Goal: Task Accomplishment & Management: Complete application form

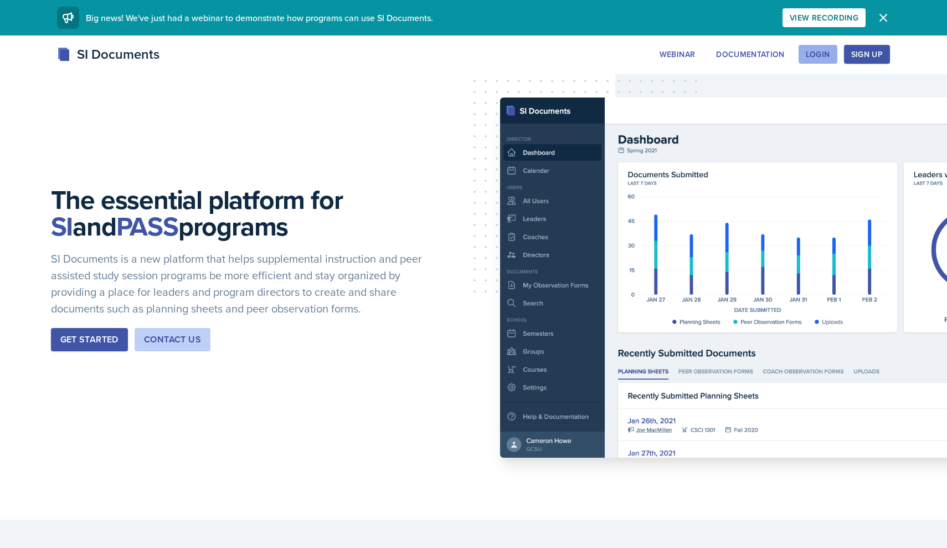
click at [824, 55] on div "Login" at bounding box center [818, 54] width 24 height 9
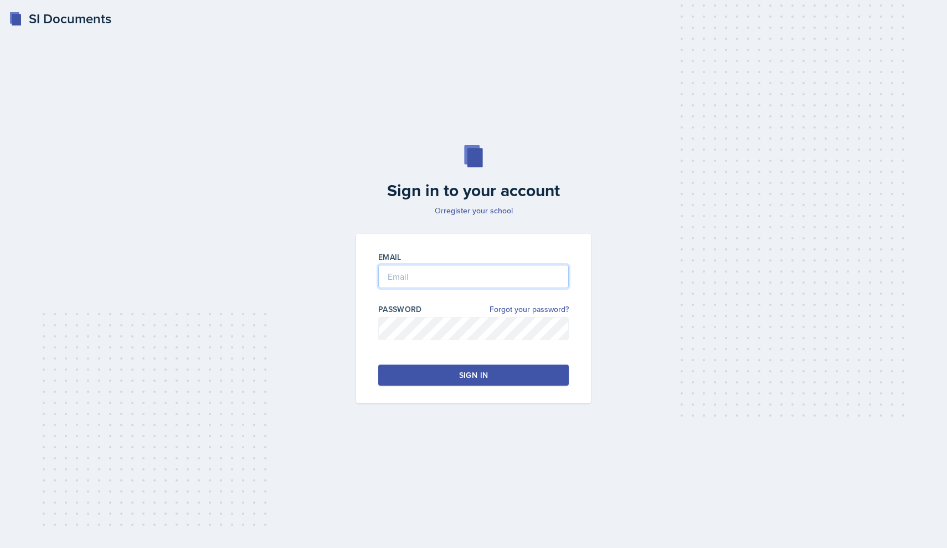
type input "[EMAIL_ADDRESS][DOMAIN_NAME]"
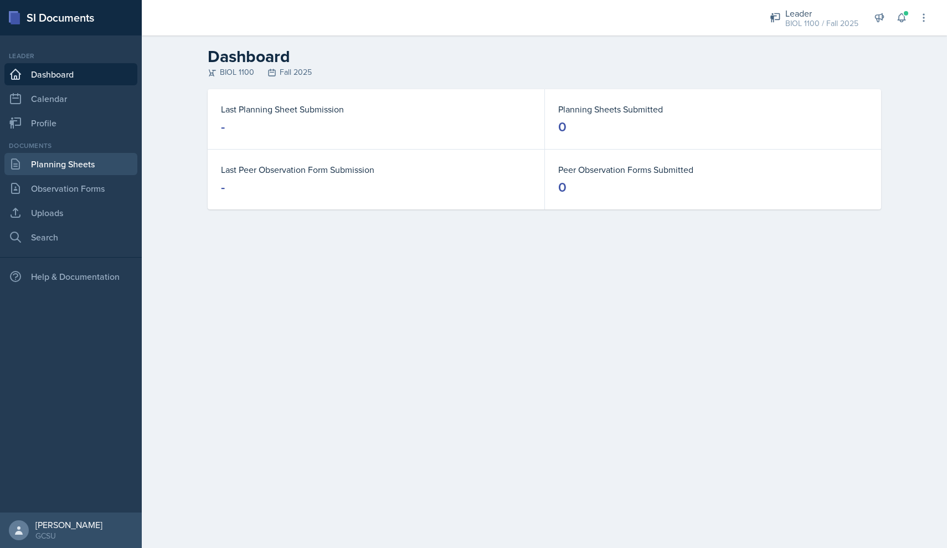
click at [73, 165] on link "Planning Sheets" at bounding box center [70, 164] width 133 height 22
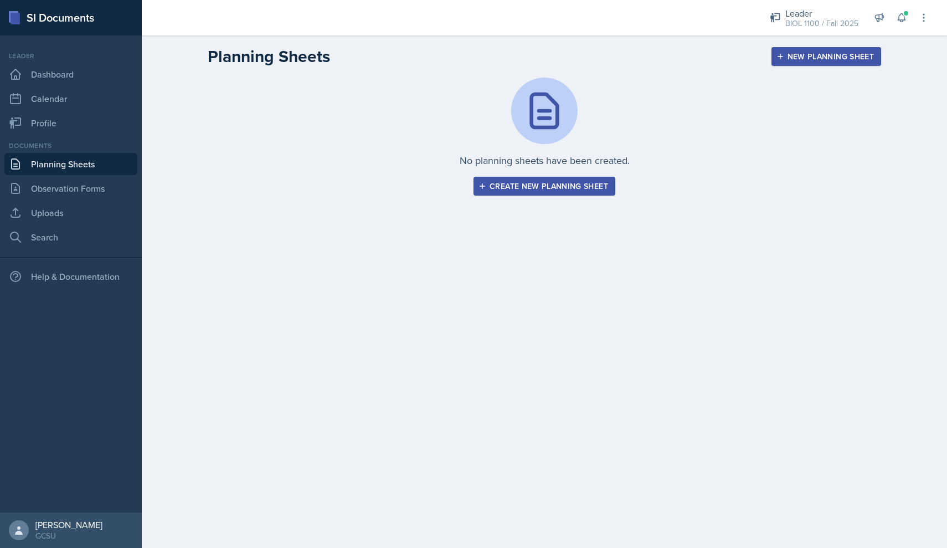
click at [801, 55] on div "New Planning Sheet" at bounding box center [826, 56] width 95 height 9
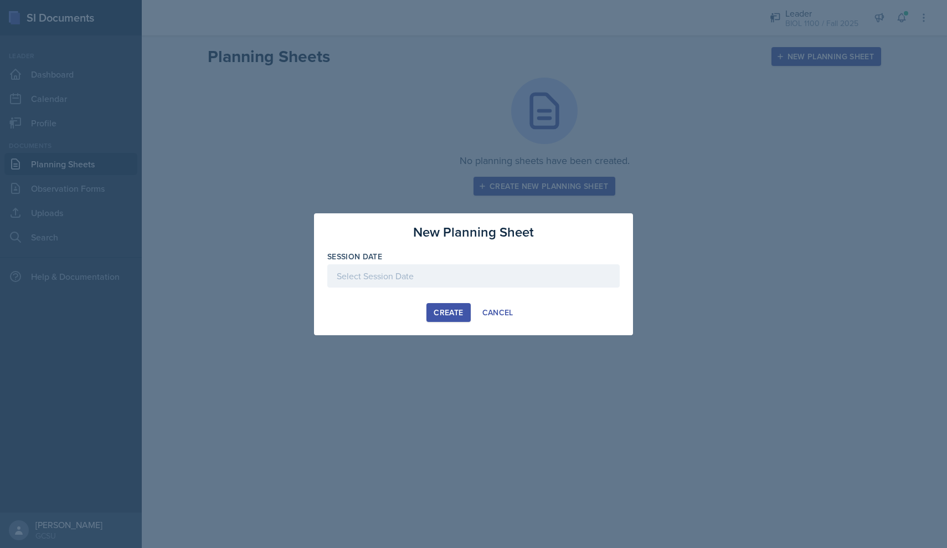
click at [411, 261] on div "Session Date" at bounding box center [473, 256] width 292 height 11
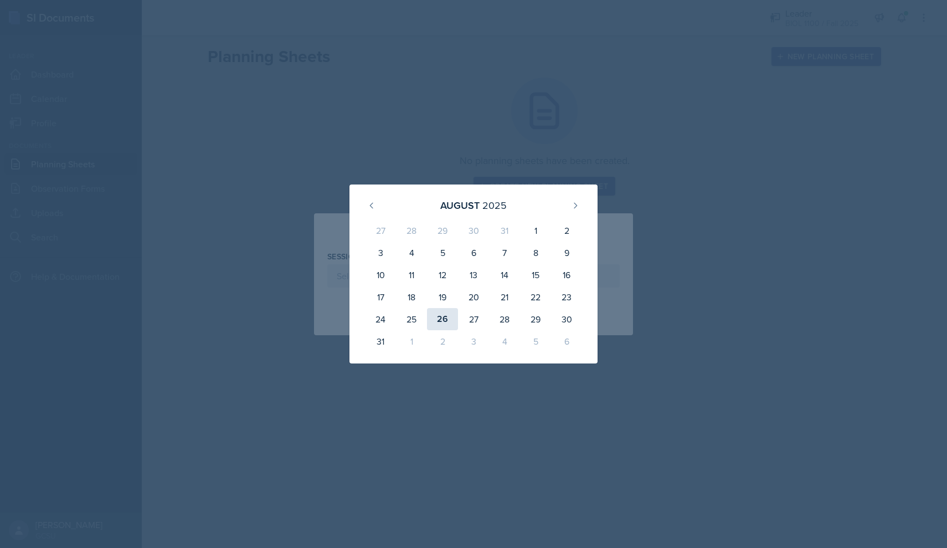
click at [444, 318] on div "26" at bounding box center [442, 319] width 31 height 22
type input "[DATE]"
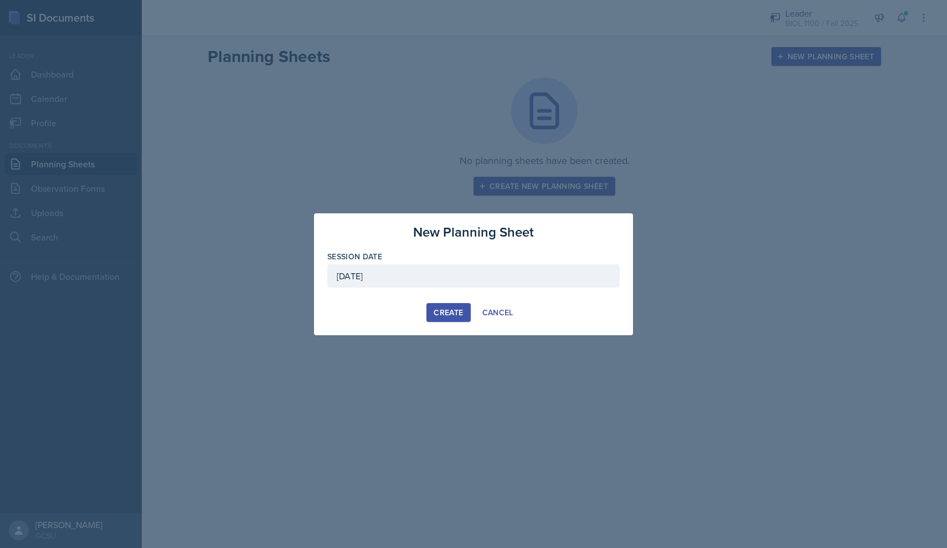
click at [455, 315] on div "Create" at bounding box center [448, 312] width 29 height 9
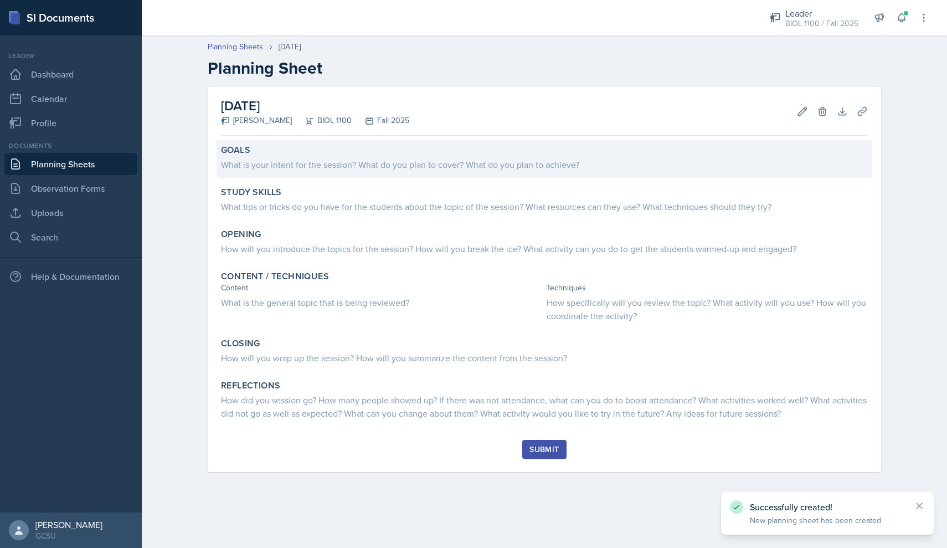
click at [407, 163] on div "What is your intent for the session? What do you plan to cover? What do you pla…" at bounding box center [544, 164] width 647 height 13
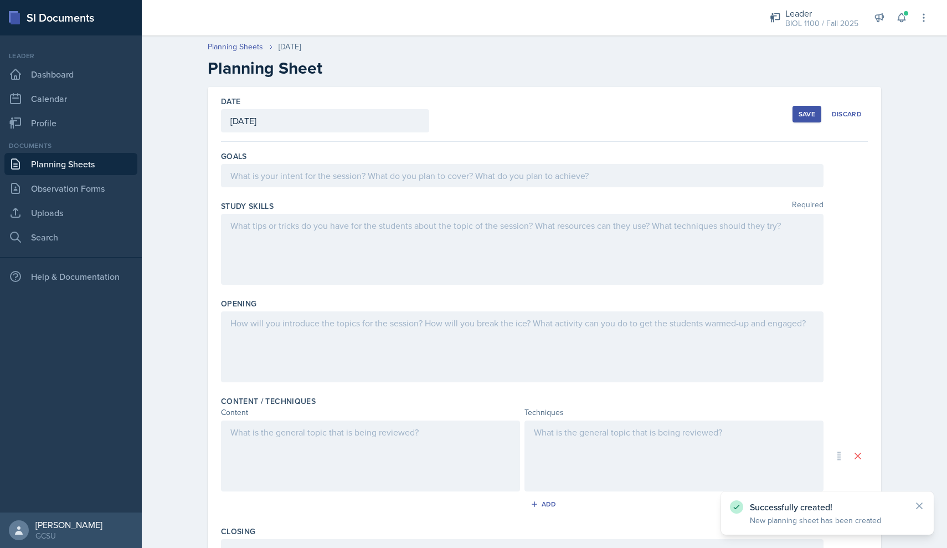
click at [335, 179] on div at bounding box center [522, 175] width 603 height 23
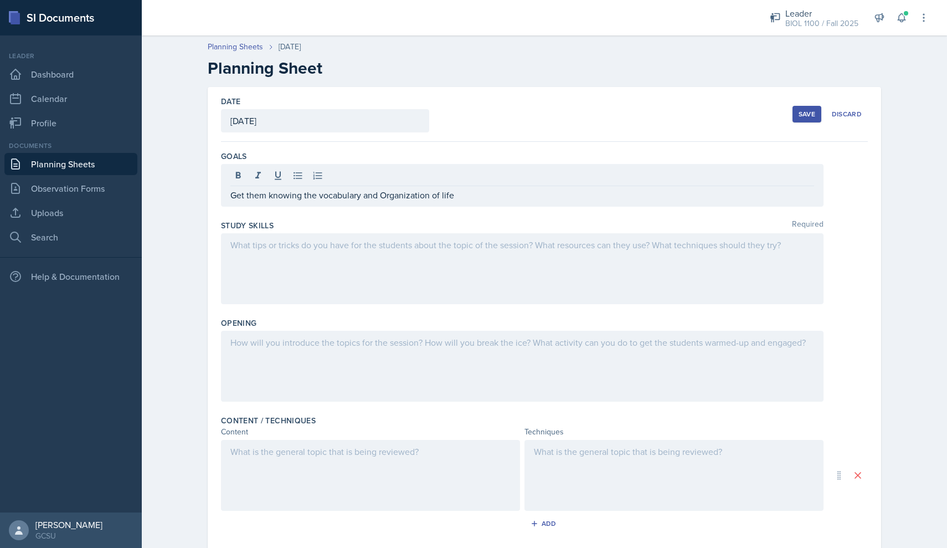
click at [299, 260] on div at bounding box center [522, 268] width 603 height 71
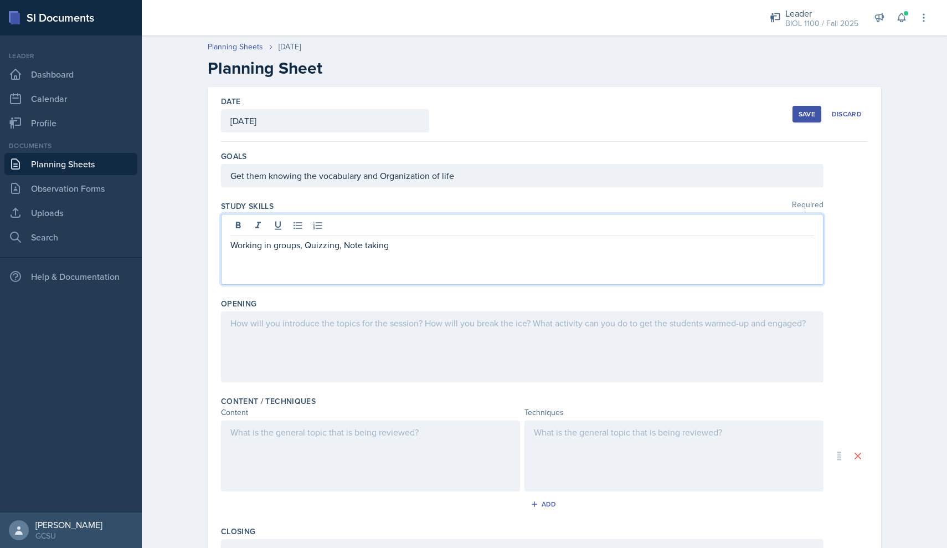
click at [302, 341] on div at bounding box center [522, 346] width 603 height 71
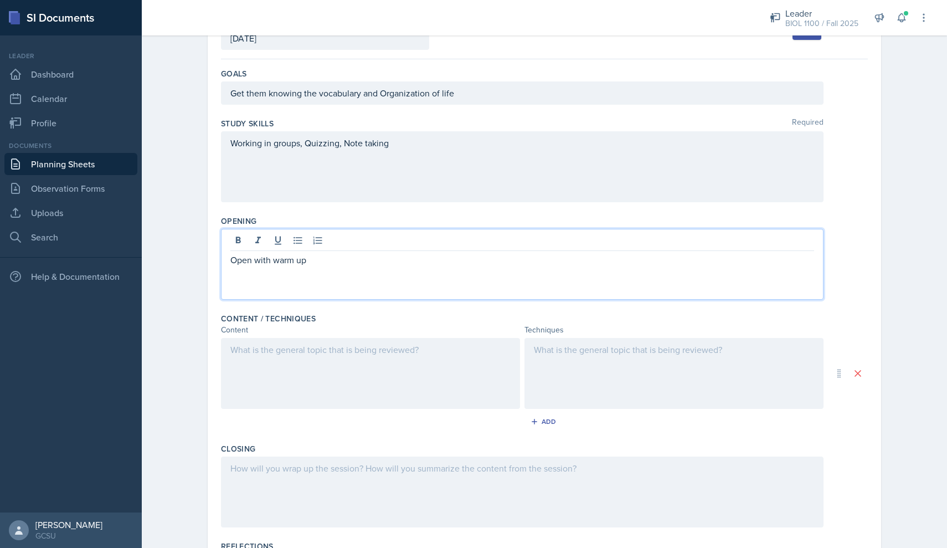
scroll to position [84, 0]
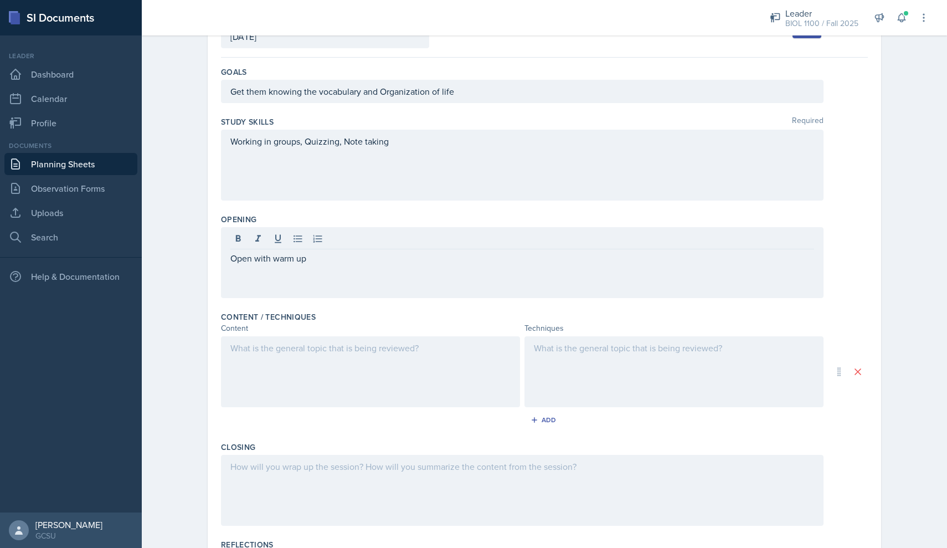
click at [320, 358] on div at bounding box center [370, 371] width 299 height 71
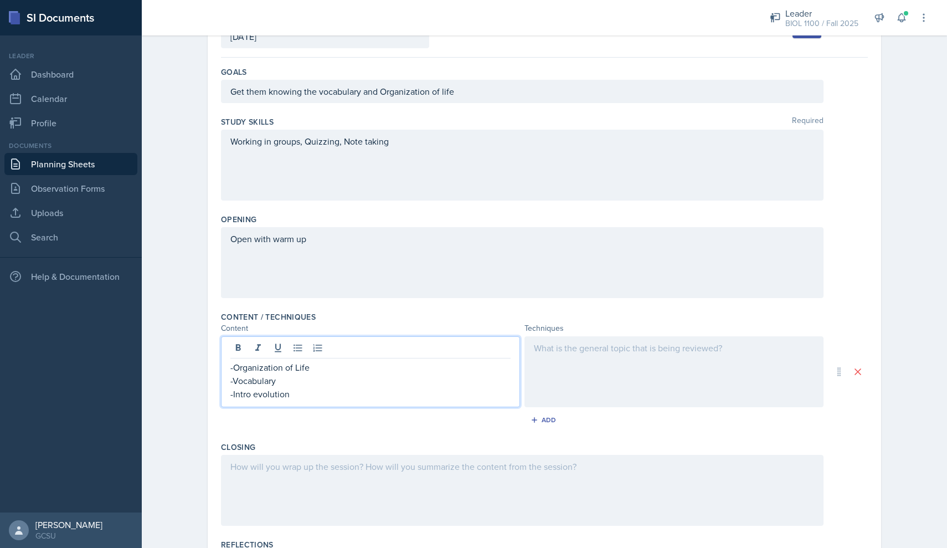
click at [584, 381] on div at bounding box center [674, 371] width 299 height 71
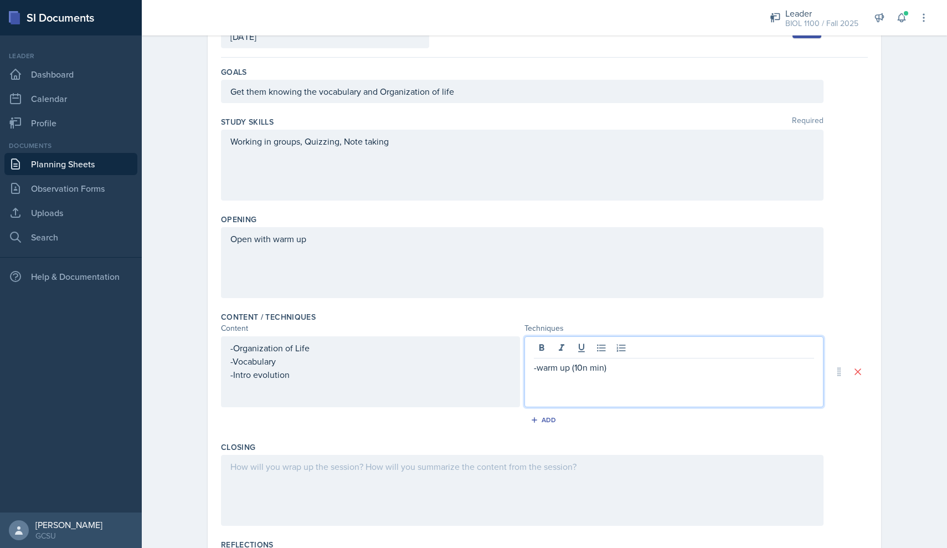
click at [589, 368] on p "-warm up (10n min)" at bounding box center [674, 367] width 280 height 13
click at [617, 365] on p "-warm up (10 min)" at bounding box center [674, 367] width 280 height 13
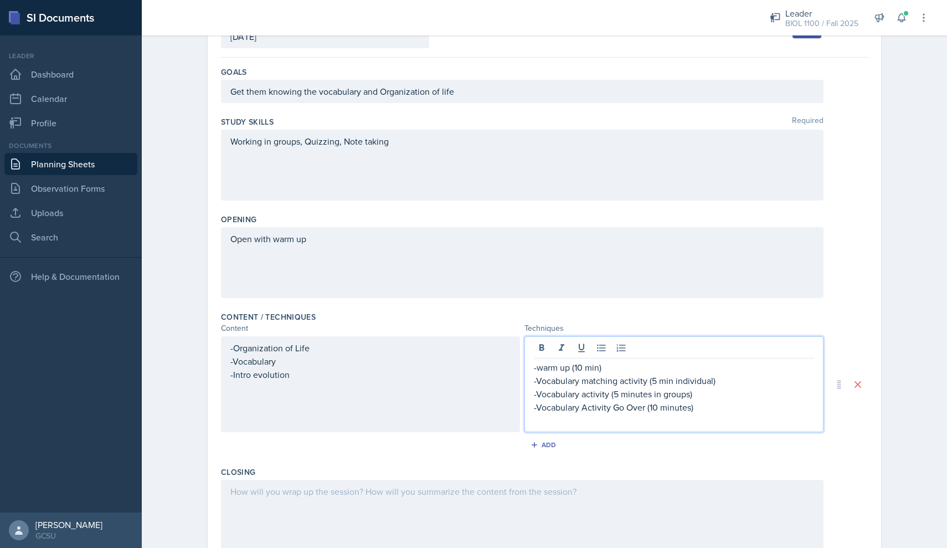
click at [645, 407] on p "-Vocabulary Activity Go Over (10 minutes)" at bounding box center [674, 406] width 280 height 13
click at [782, 403] on p "-Vocabulary Activity Go Over Togather as a class (10 minutes)" at bounding box center [674, 406] width 280 height 13
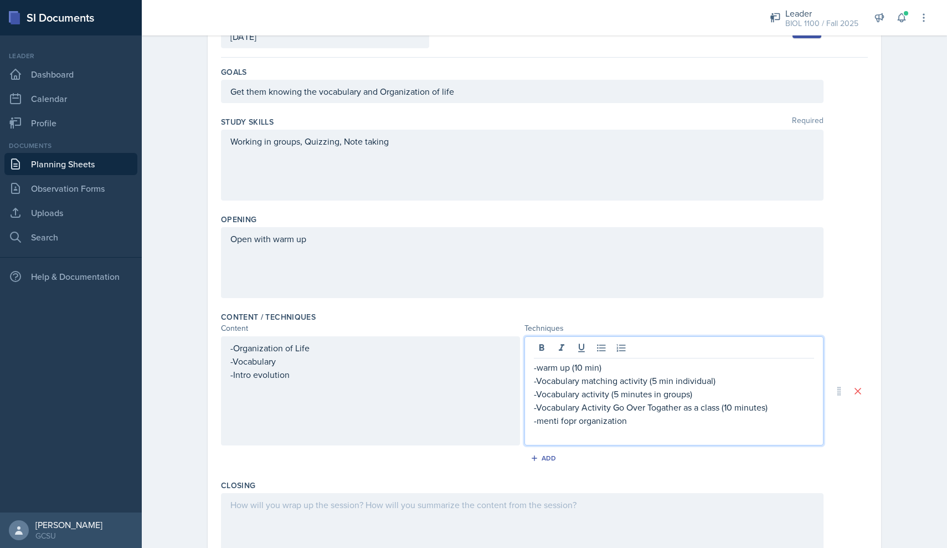
click at [572, 422] on p "-menti fopr organization" at bounding box center [674, 420] width 280 height 13
click at [631, 419] on p "-menti for organization" at bounding box center [674, 420] width 280 height 13
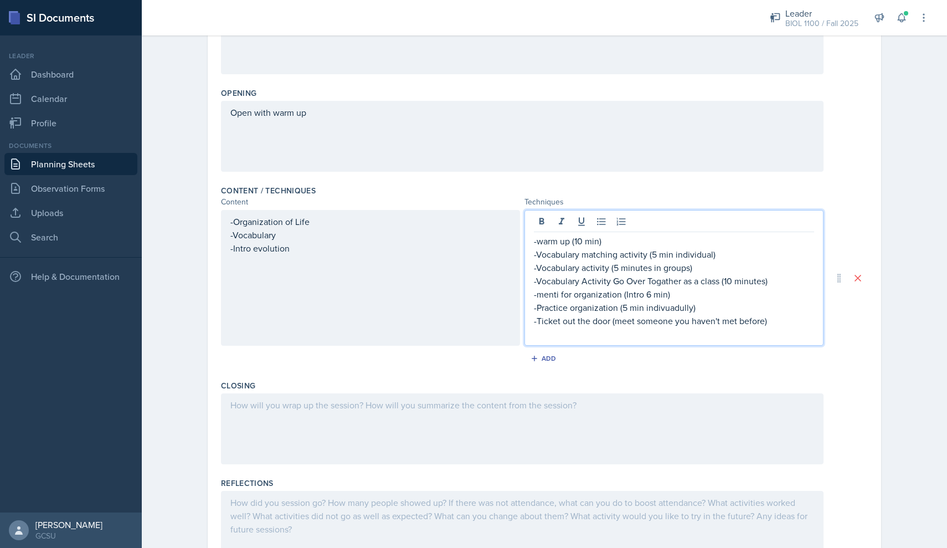
scroll to position [228, 0]
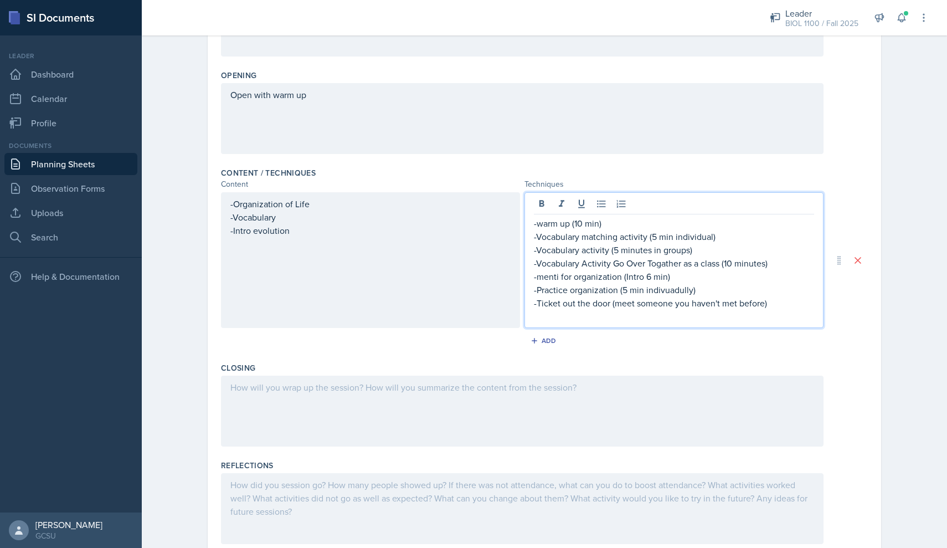
click at [376, 399] on div at bounding box center [522, 411] width 603 height 71
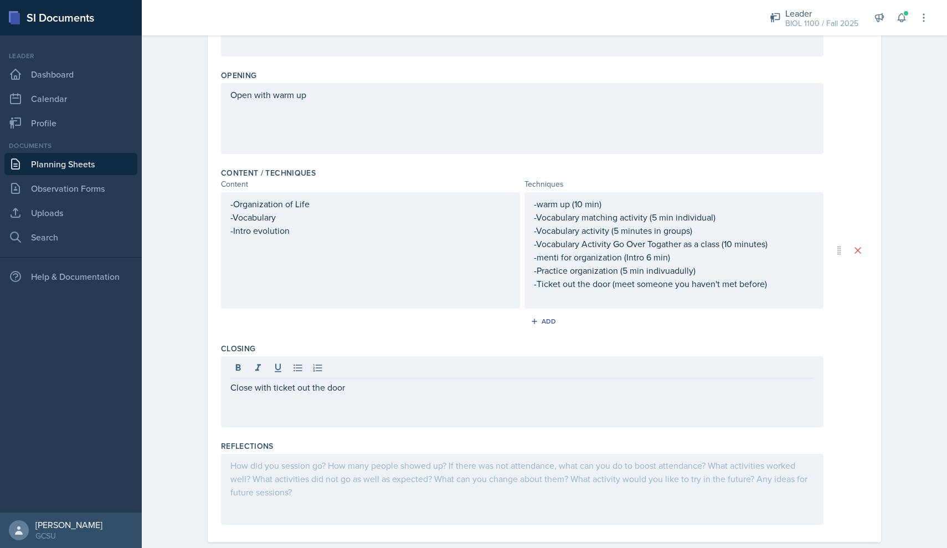
click at [356, 476] on div at bounding box center [522, 489] width 603 height 71
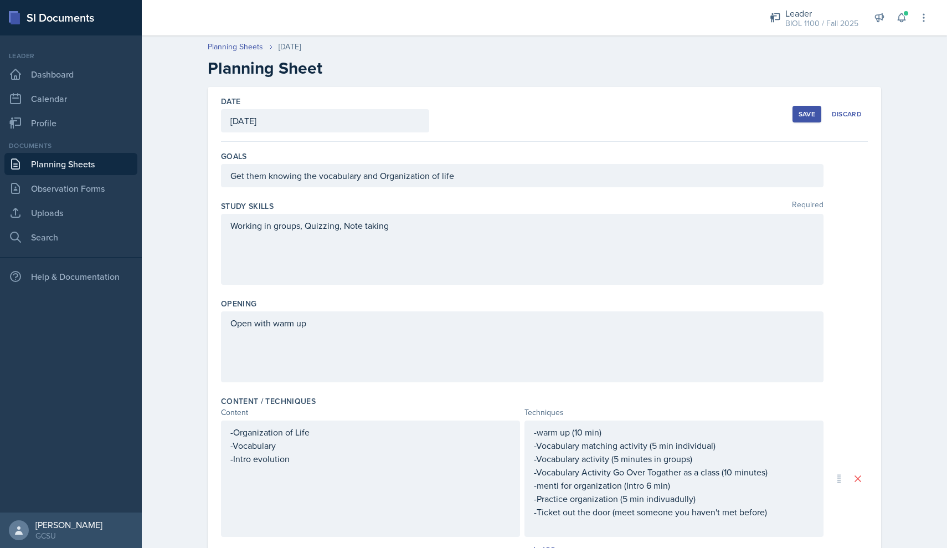
scroll to position [0, 0]
click at [806, 113] on div "Save" at bounding box center [807, 114] width 17 height 9
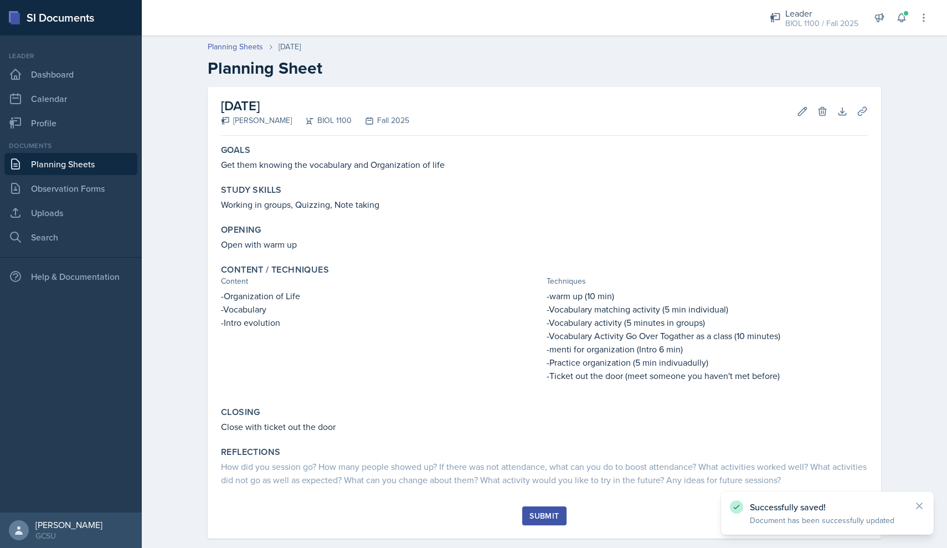
click at [543, 517] on div "Submit" at bounding box center [543, 515] width 29 height 9
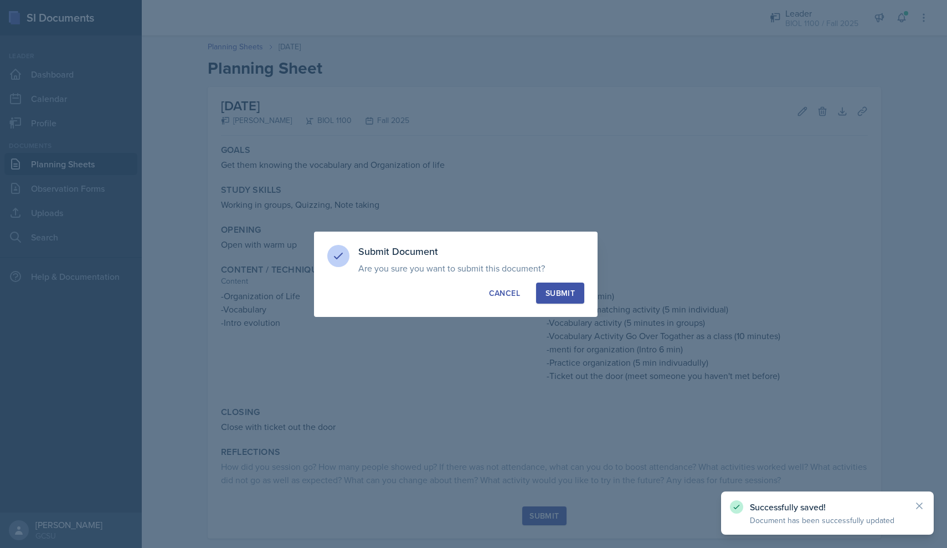
click at [551, 286] on button "Submit" at bounding box center [560, 292] width 48 height 21
